Goal: Navigation & Orientation: Find specific page/section

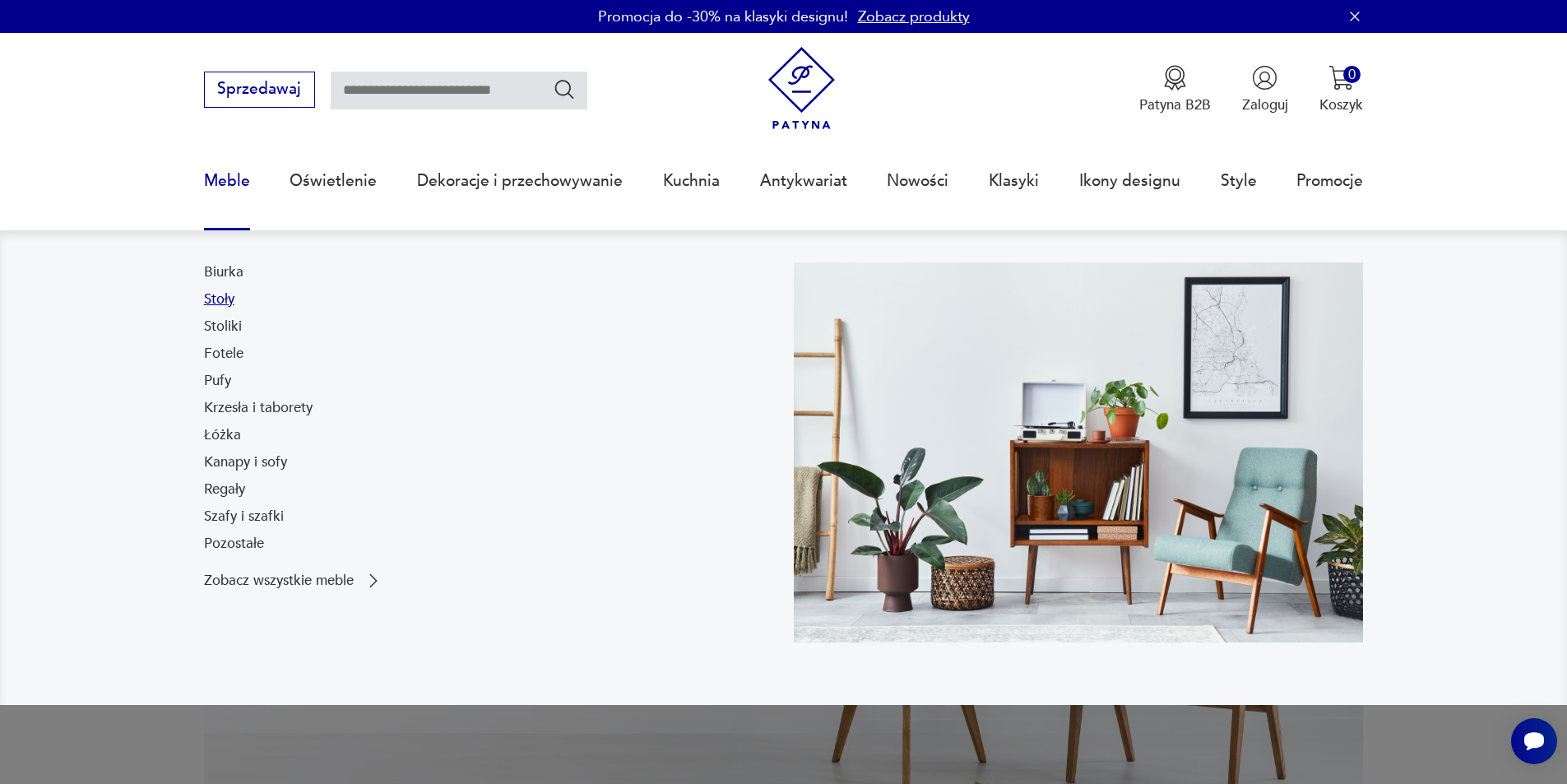
click at [227, 294] on link "Stoły" at bounding box center [219, 299] width 30 height 20
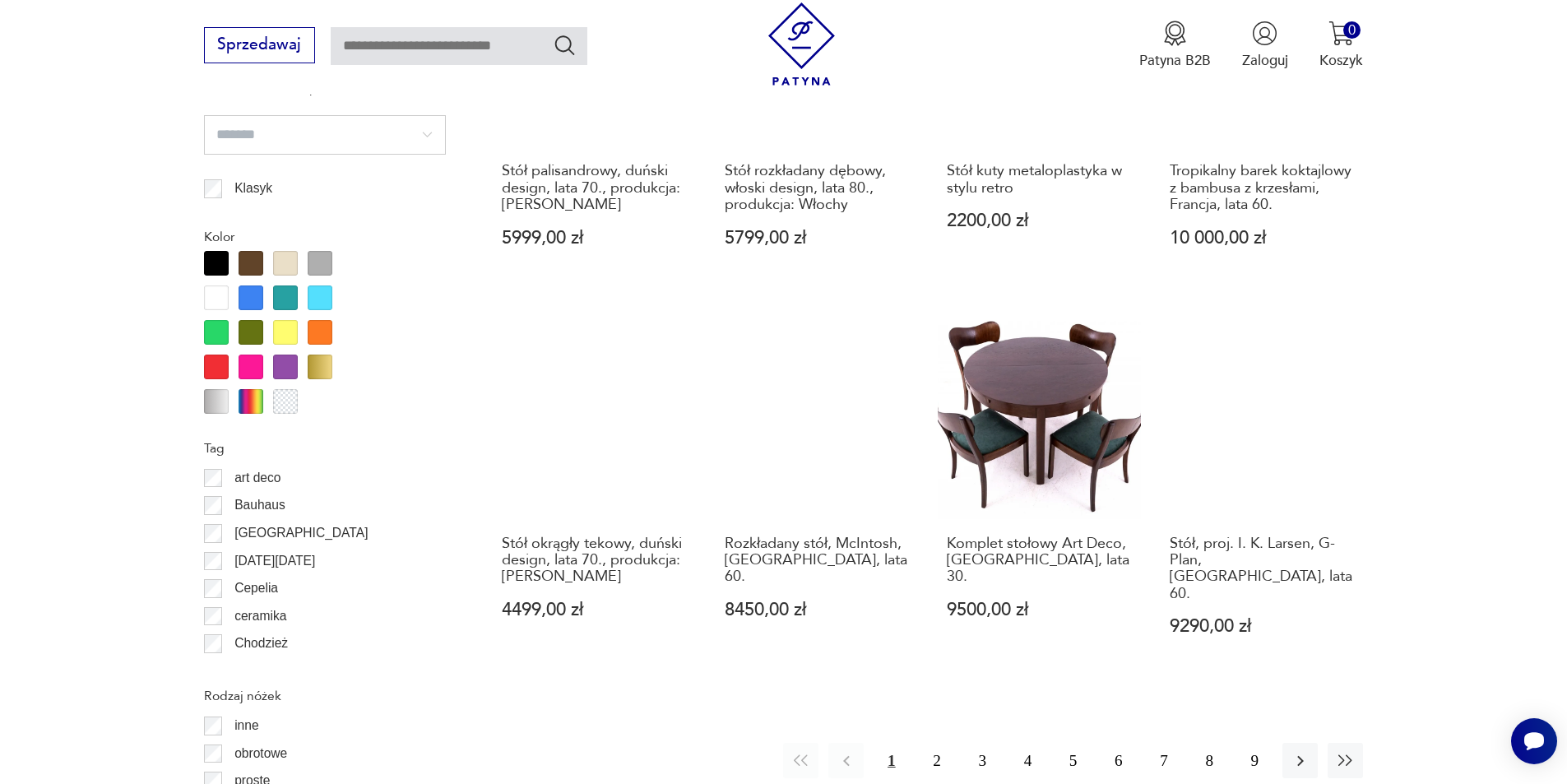
scroll to position [1727, 0]
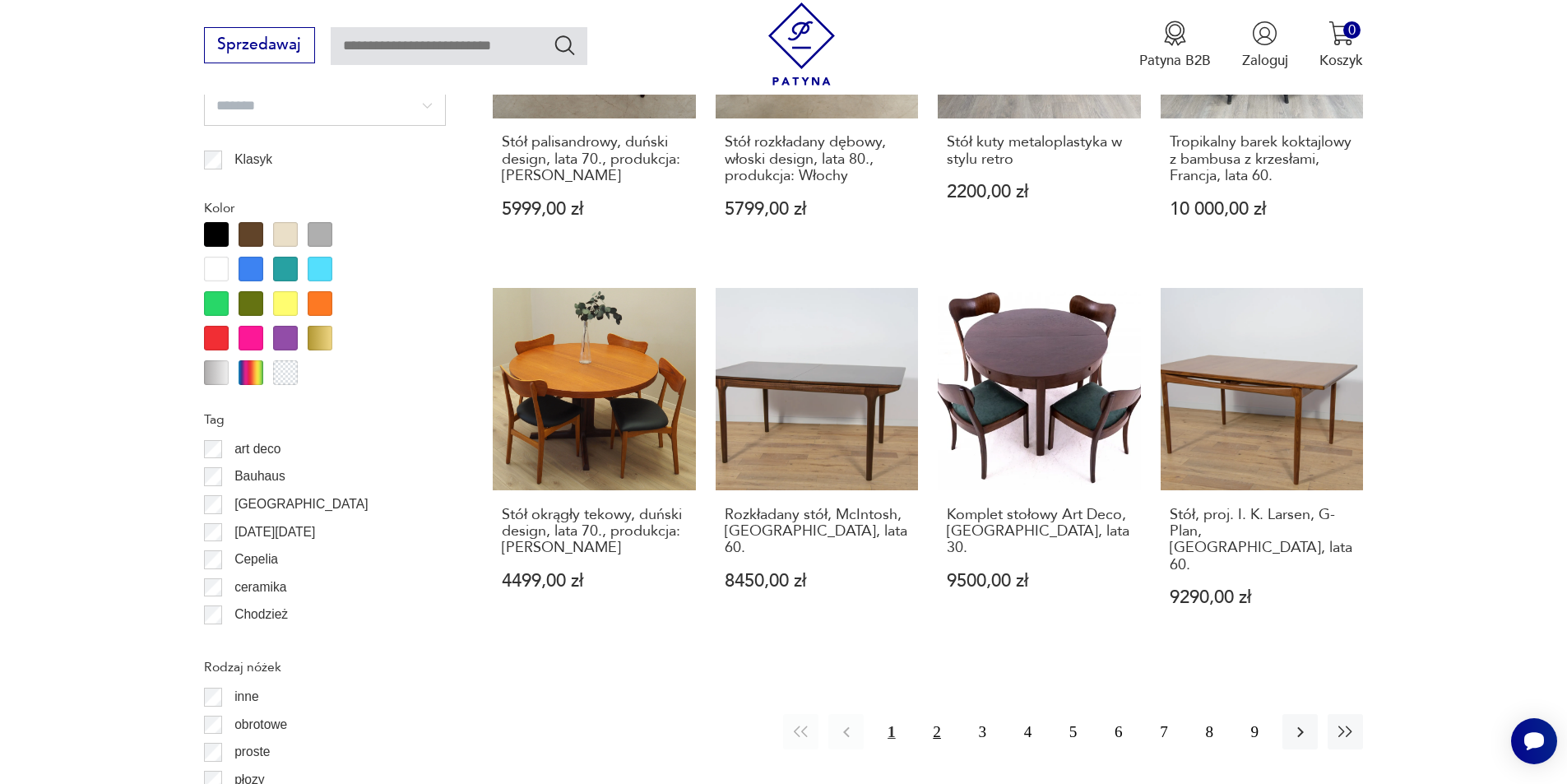
click at [942, 713] on button "2" at bounding box center [936, 731] width 35 height 35
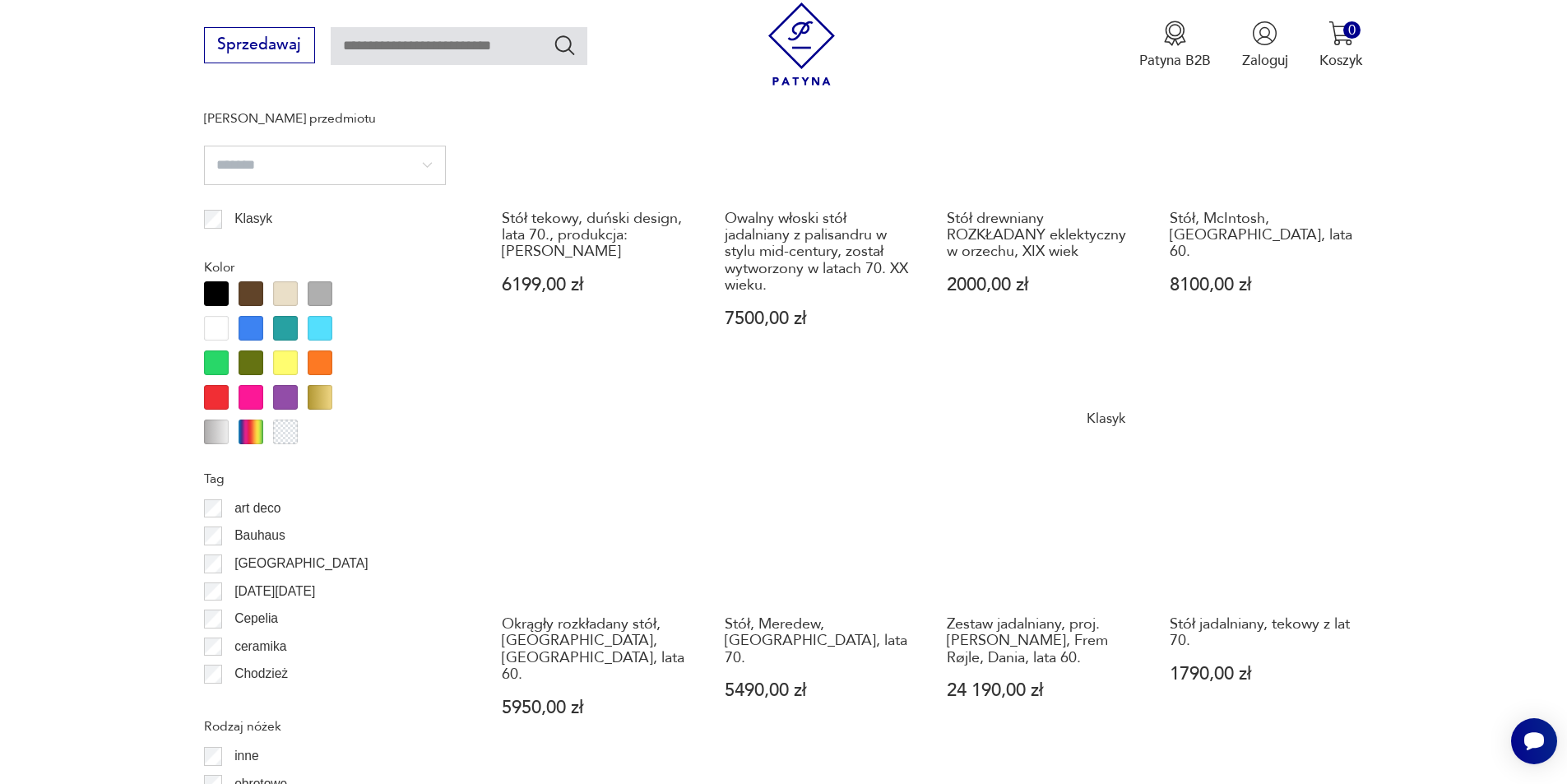
scroll to position [1791, 0]
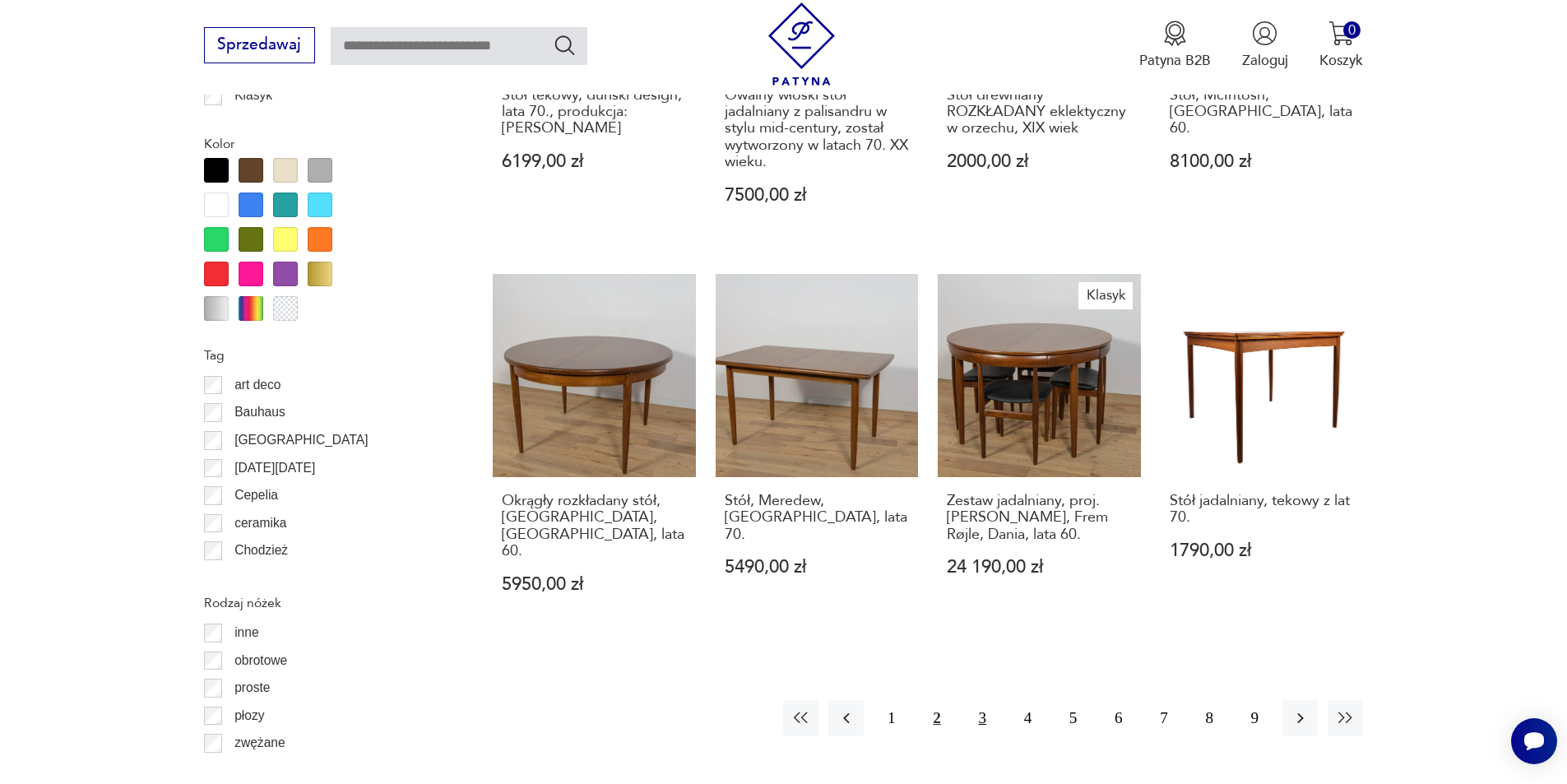
click at [976, 700] on button "3" at bounding box center [983, 717] width 35 height 35
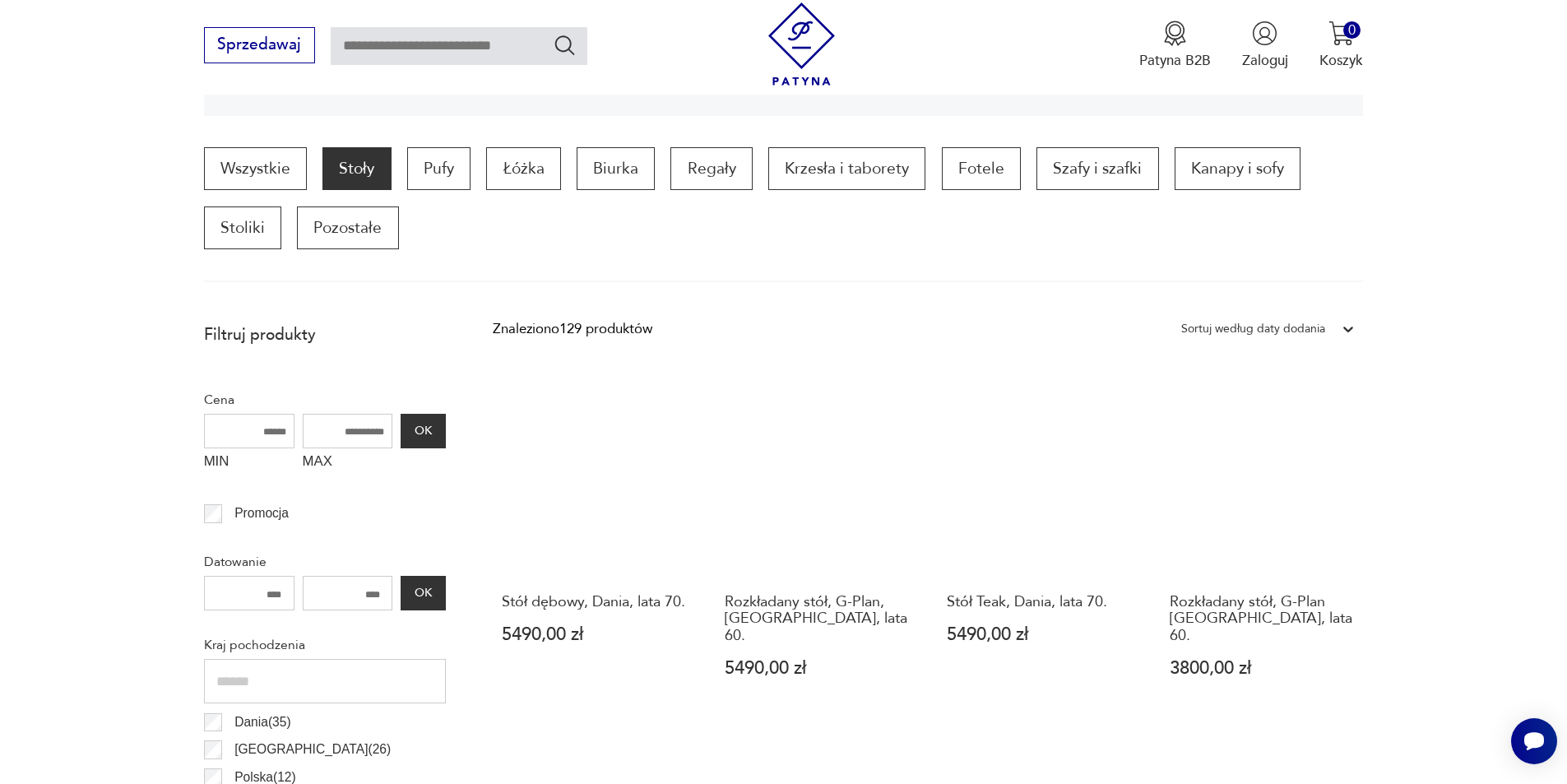
scroll to position [493, 0]
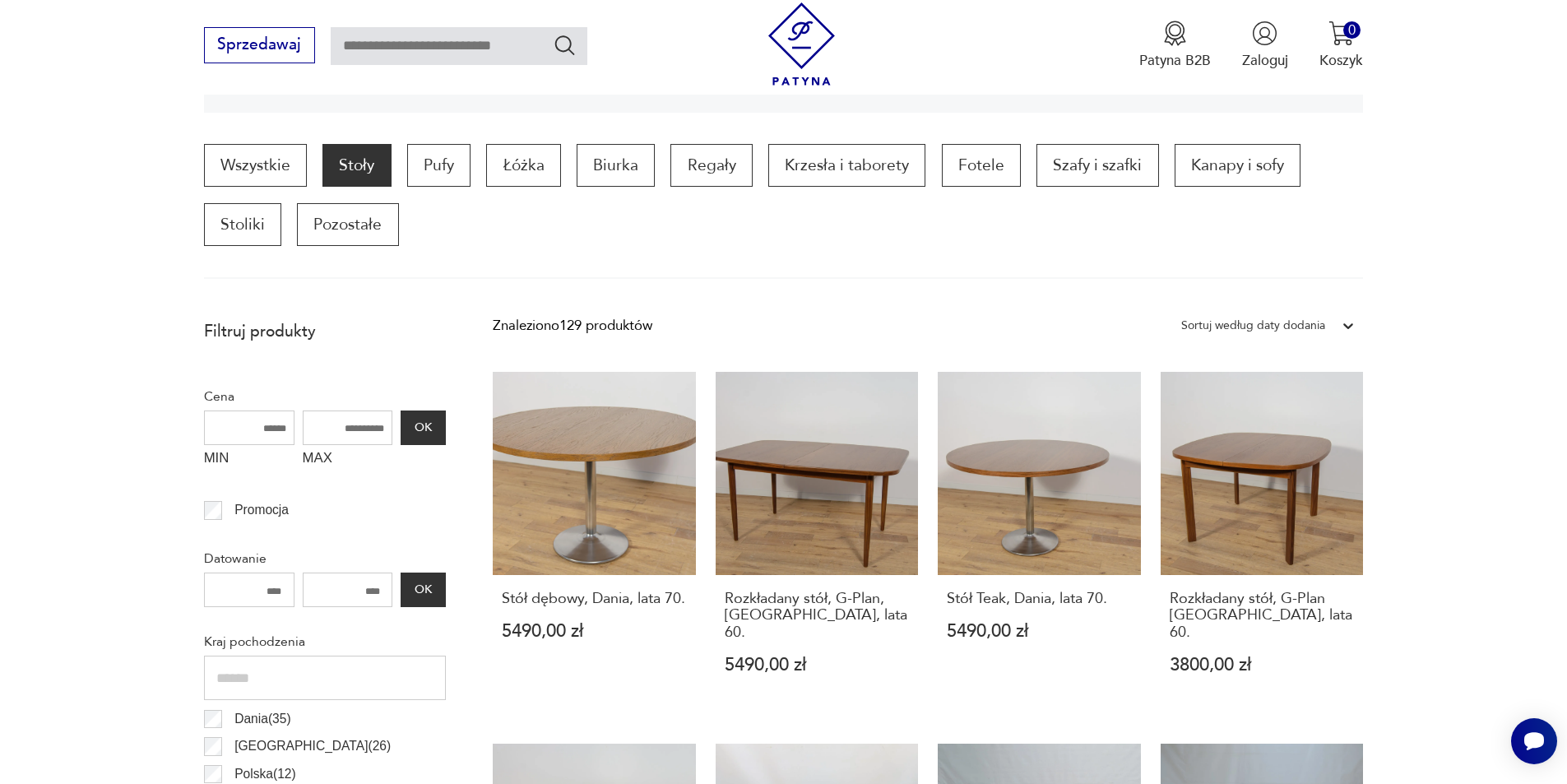
click at [190, 190] on section "Wszystkie Stoły Pufy Łóżka Biurka Regały Krzesła i taborety Fotele Szafy i szaf…" at bounding box center [784, 212] width 1567 height 135
click at [232, 227] on p "Stoliki" at bounding box center [242, 224] width 77 height 43
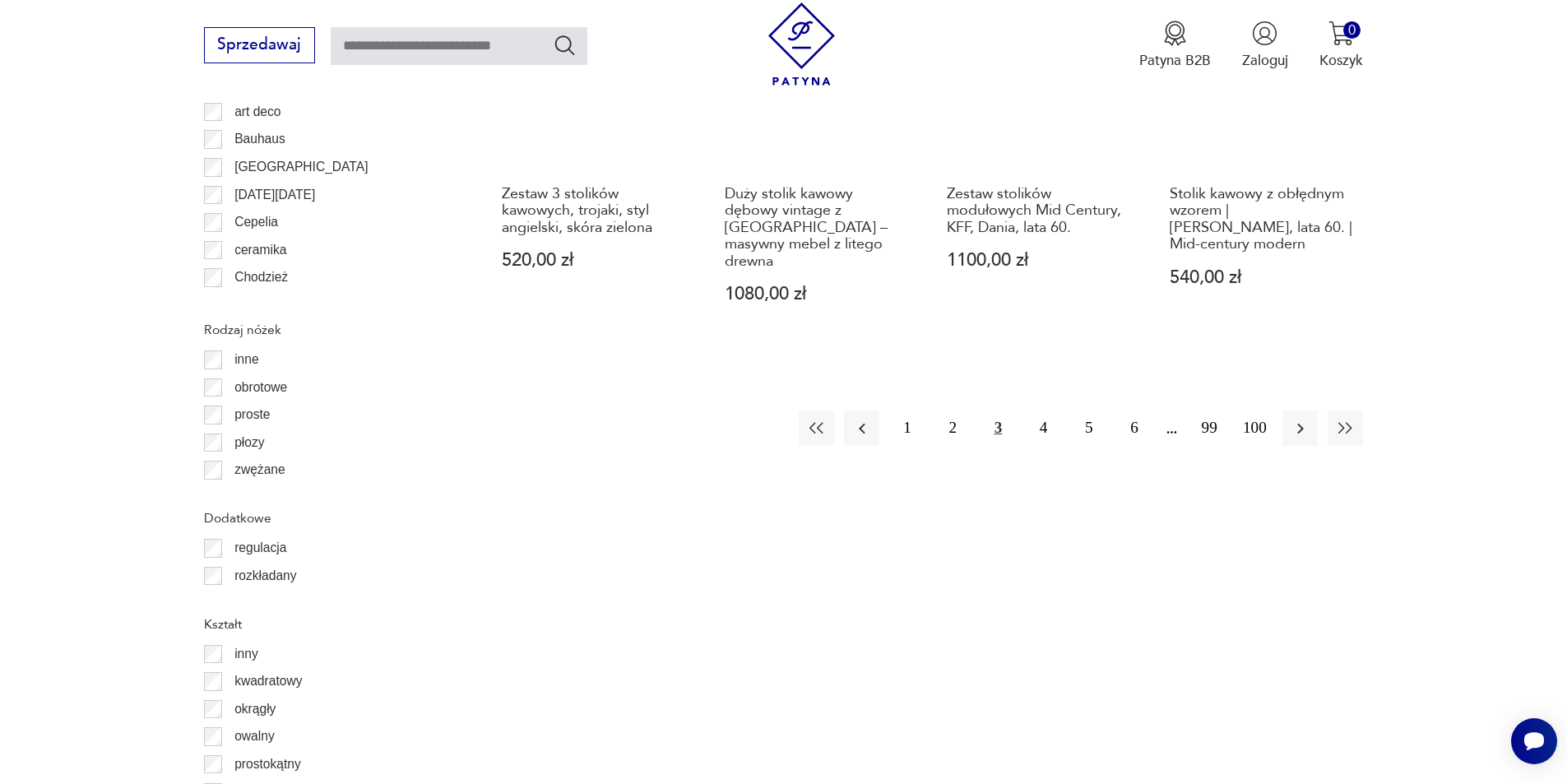
scroll to position [2028, 0]
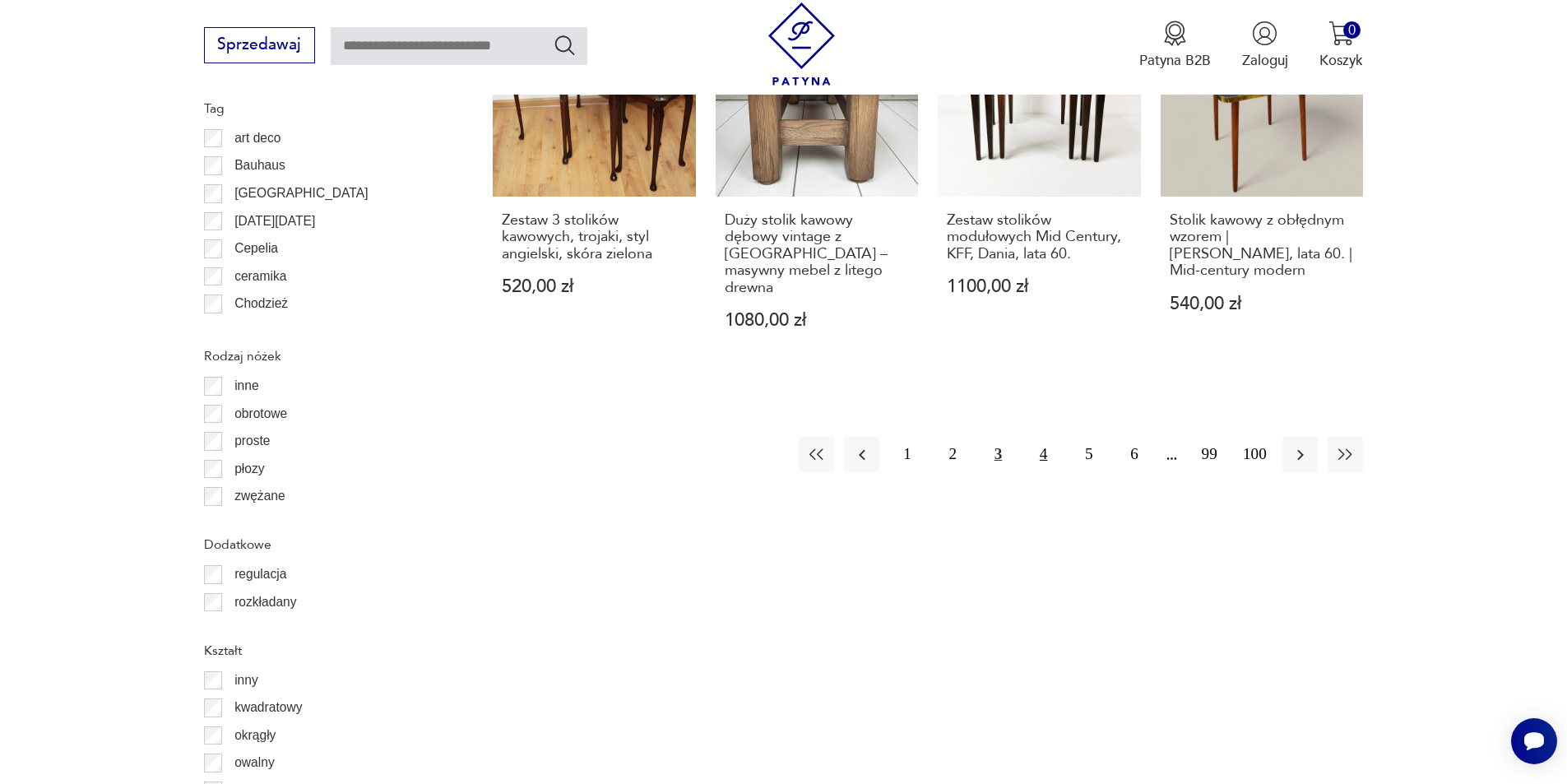
click at [1042, 437] on button "4" at bounding box center [1043, 455] width 35 height 35
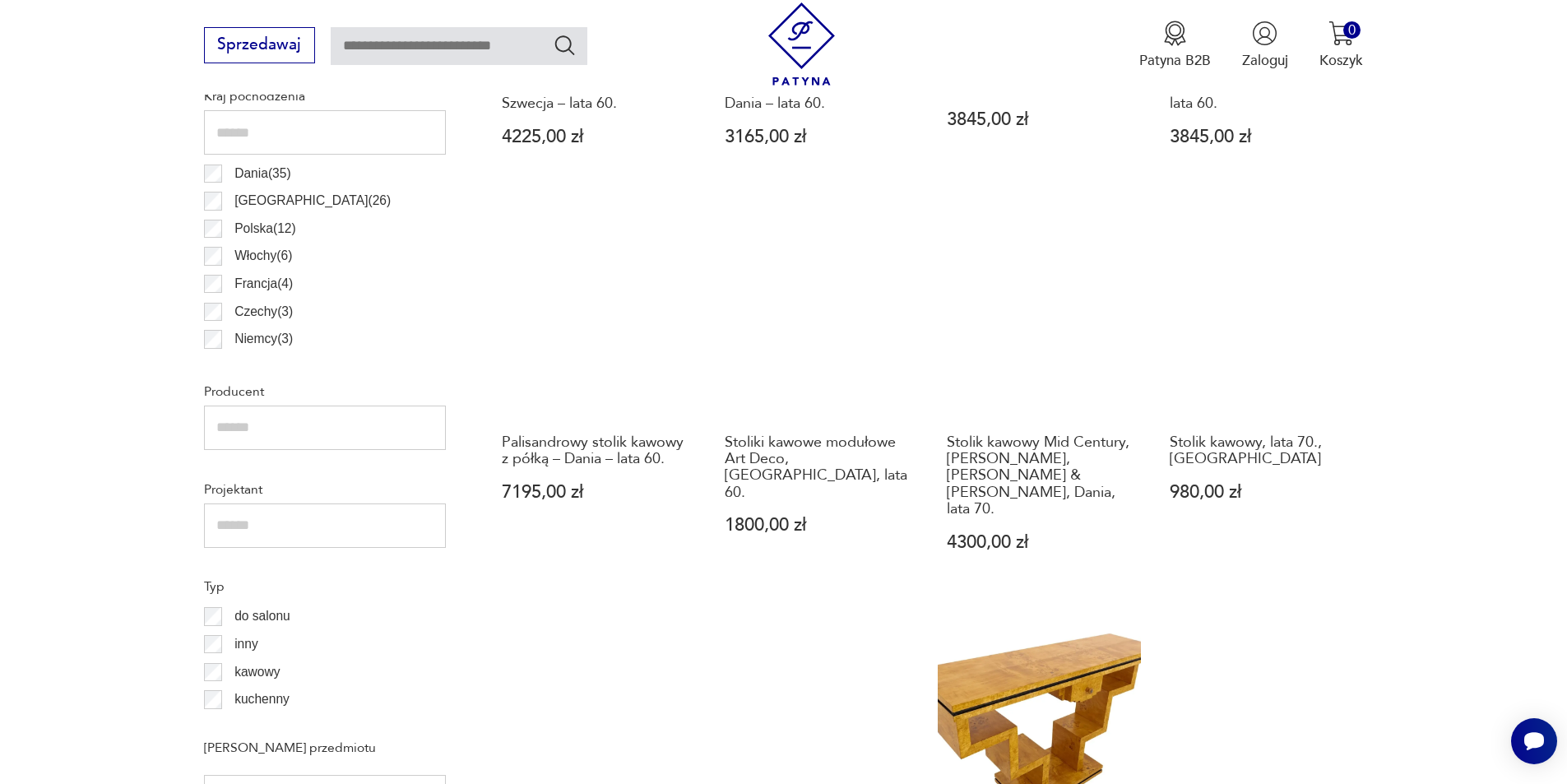
scroll to position [1041, 0]
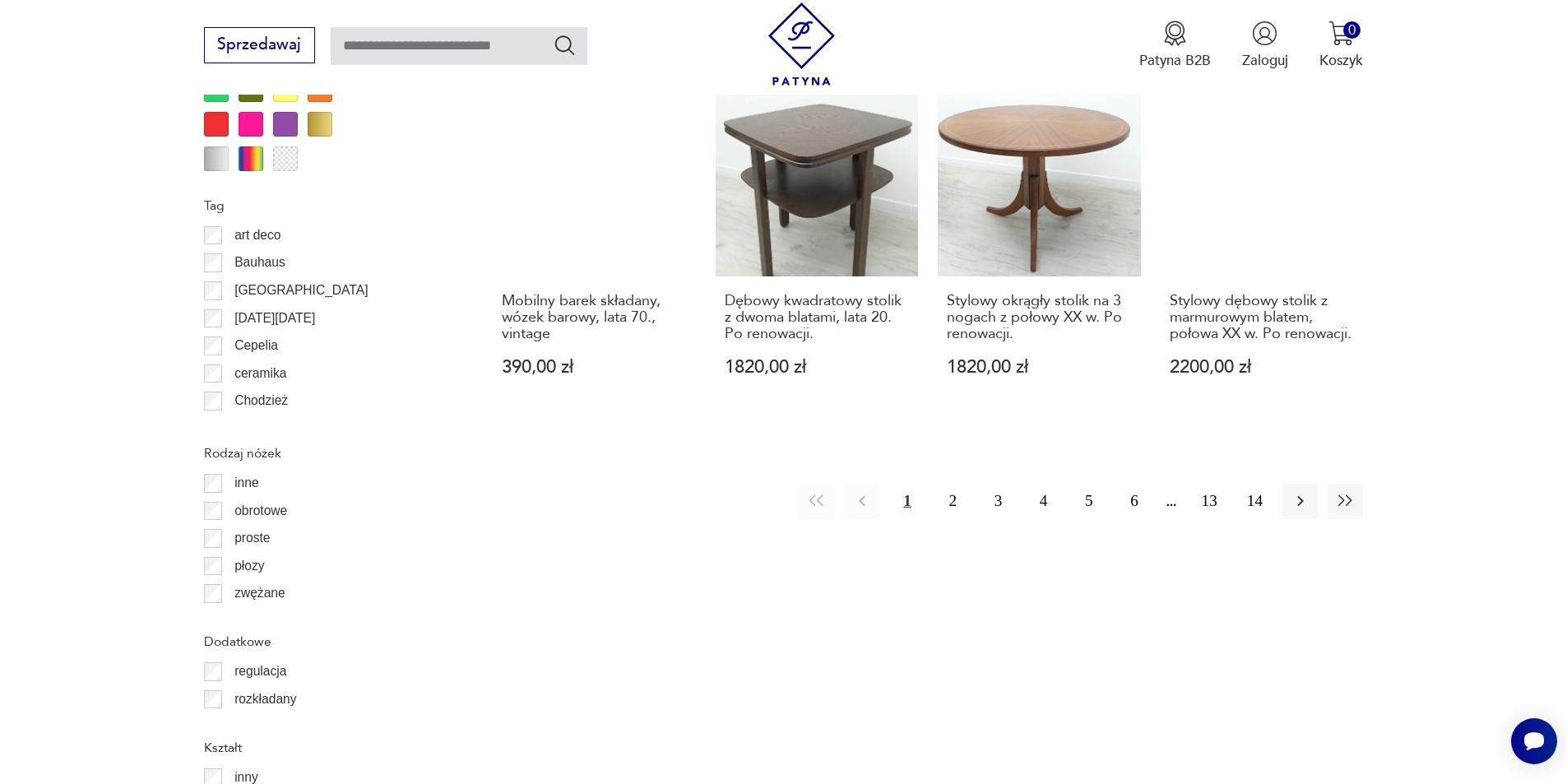
scroll to position [2028, 0]
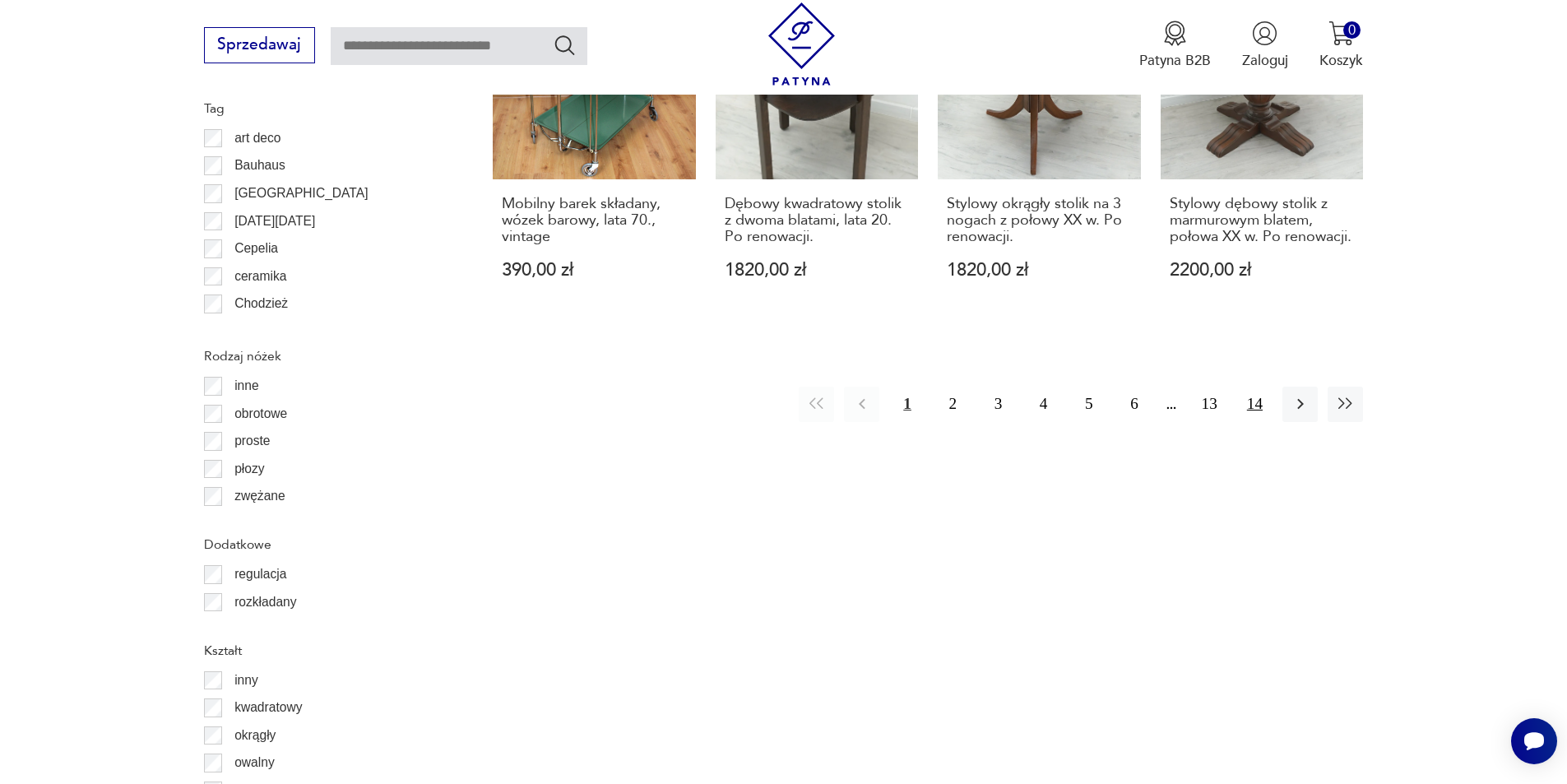
click at [1252, 386] on button "14" at bounding box center [1255, 404] width 35 height 35
